Goal: Find specific page/section: Find specific page/section

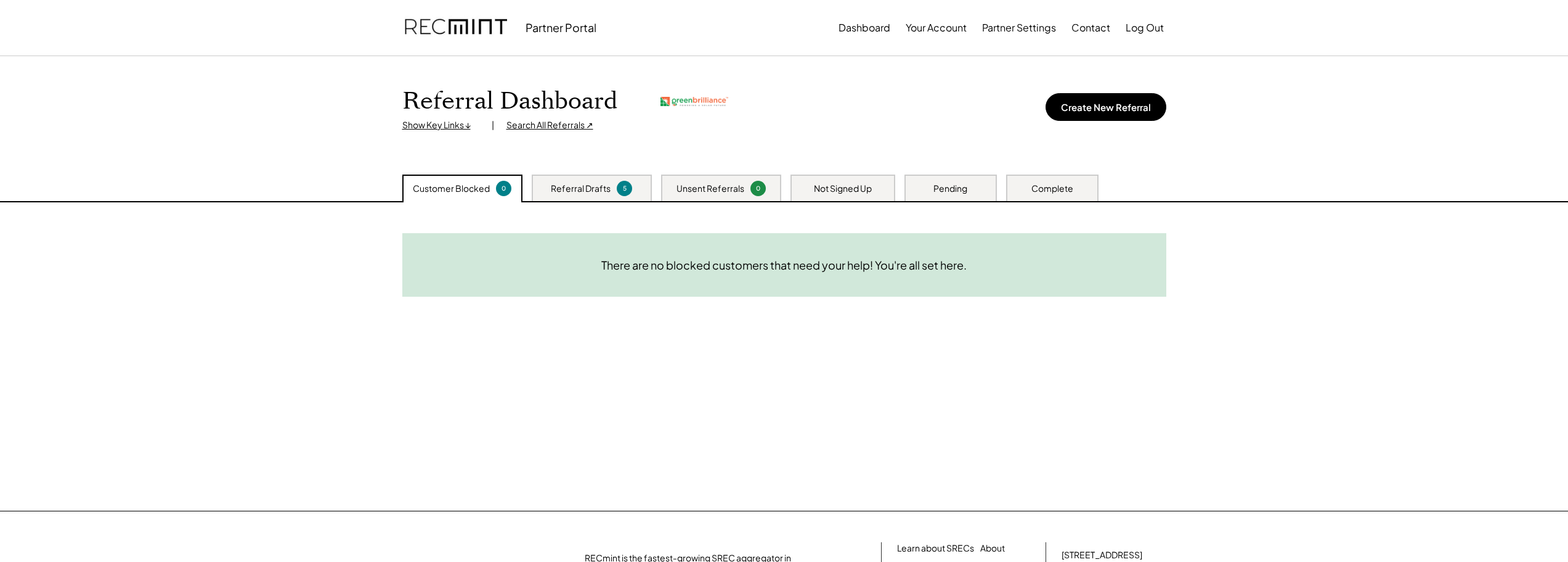
click at [544, 125] on div "Search All Referrals ↗" at bounding box center [549, 125] width 87 height 12
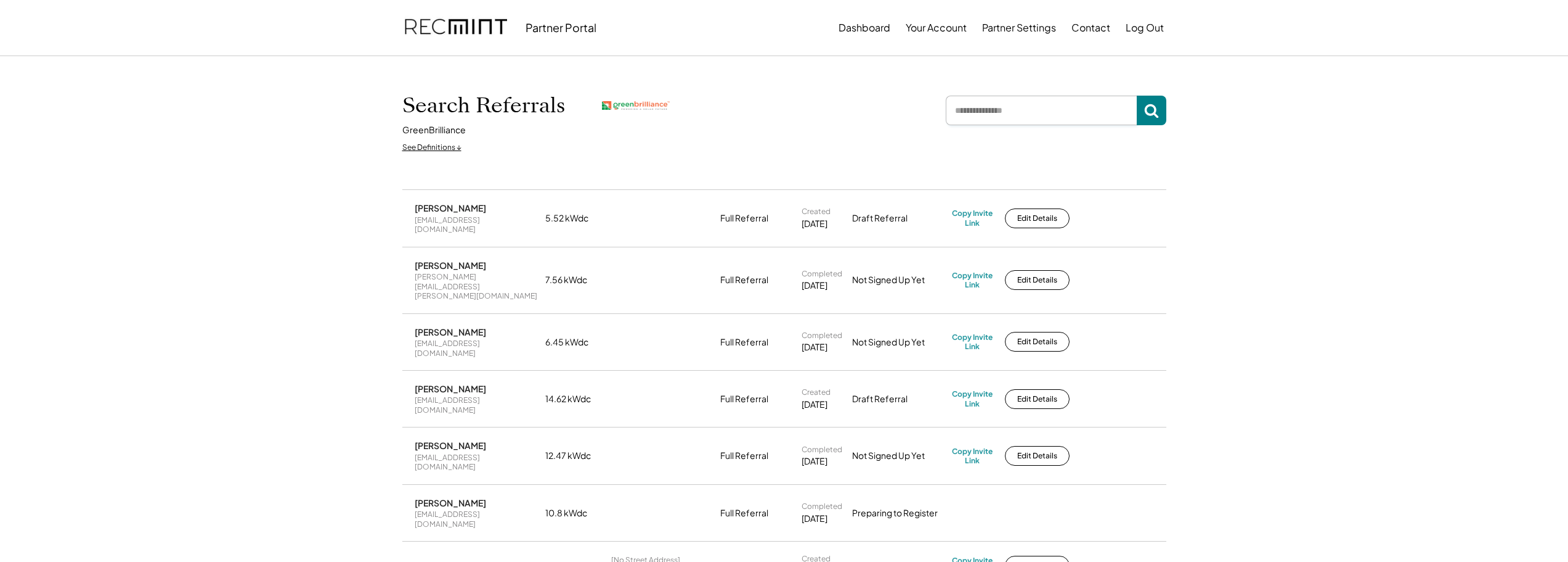
click at [1000, 106] on input "input" at bounding box center [1040, 110] width 191 height 29
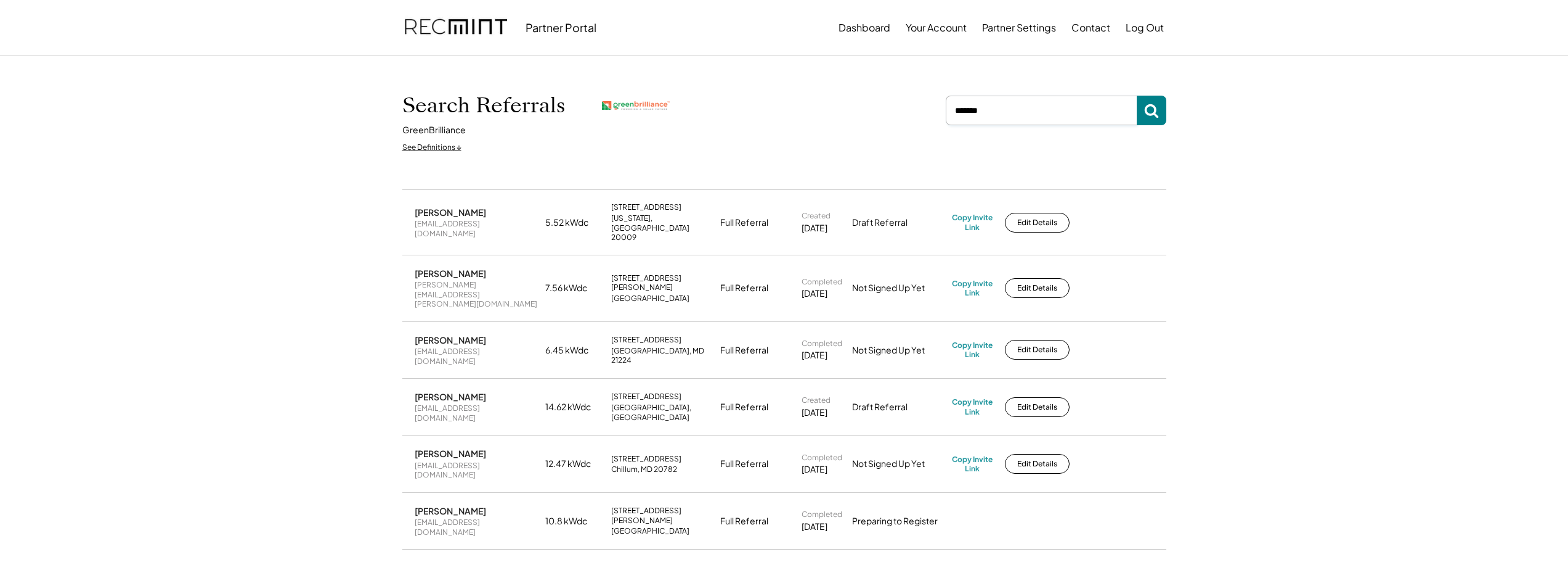
type input "*******"
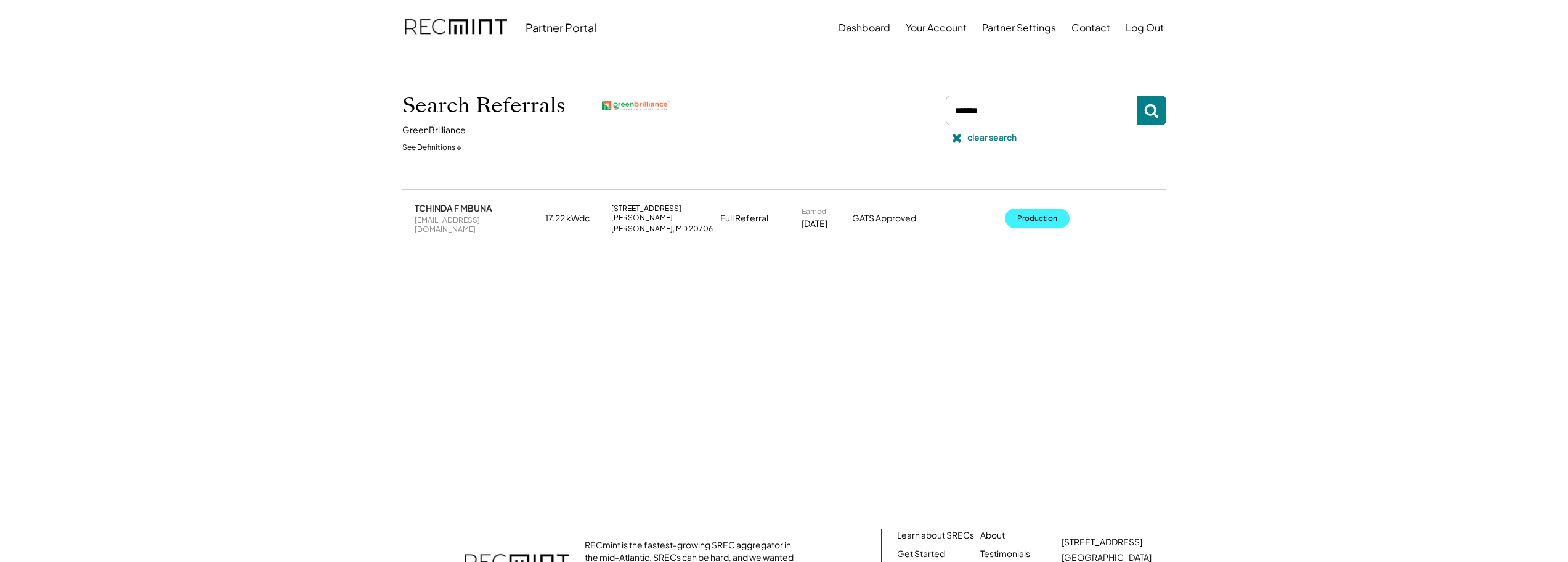
click at [1042, 209] on button "Production" at bounding box center [1037, 218] width 65 height 19
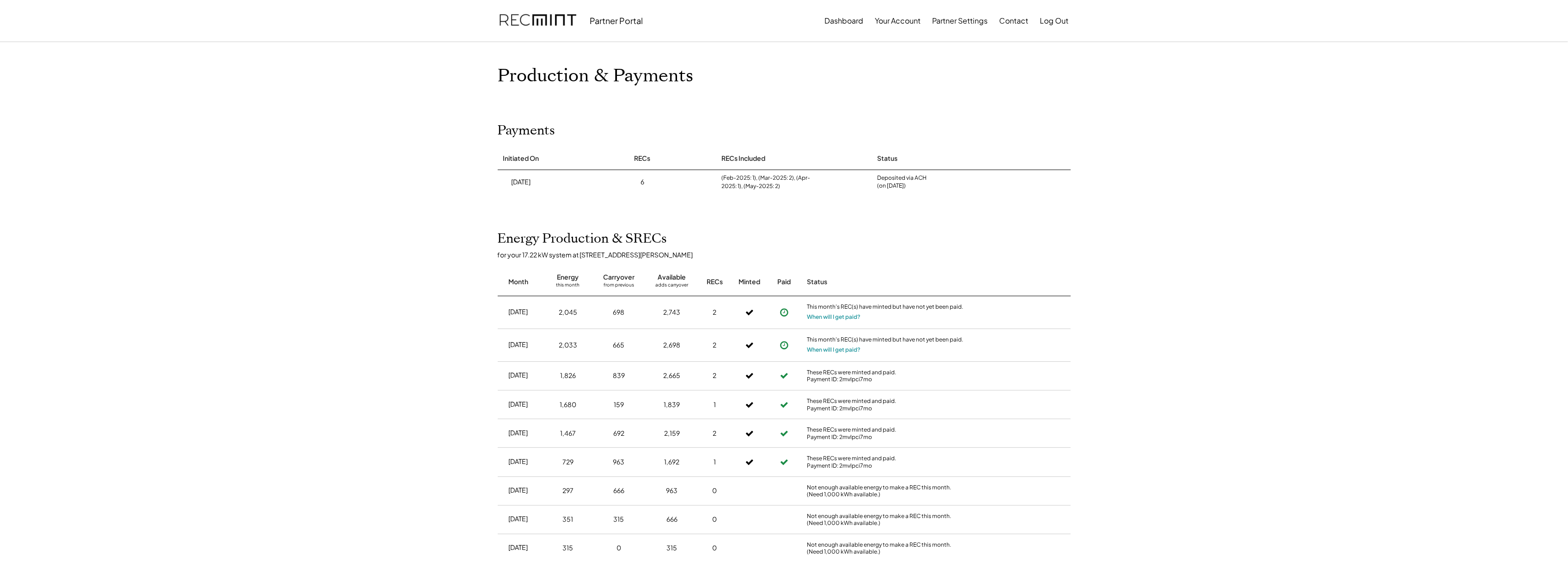
click at [1175, 318] on div "Partner Portal Dashboard Your Account Partner Settings Link Bank Contact Log Ou…" at bounding box center [784, 388] width 1568 height 775
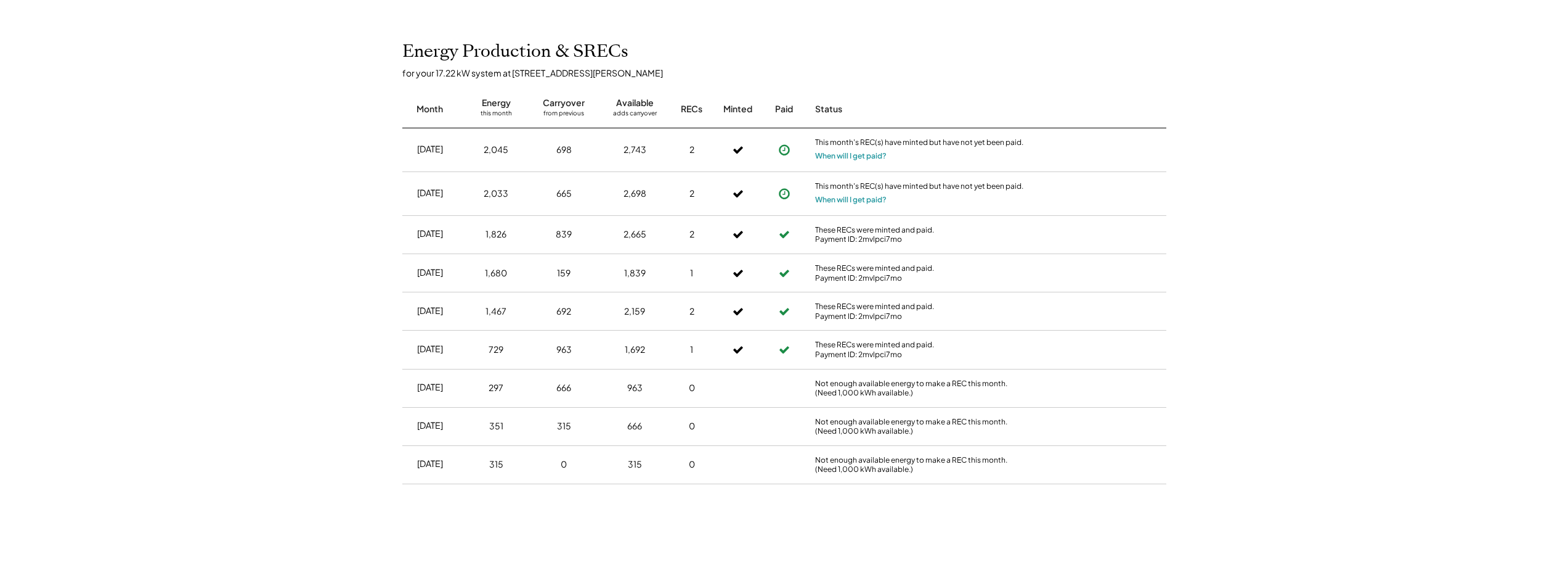
scroll to position [269, 0]
